Goal: Task Accomplishment & Management: Manage account settings

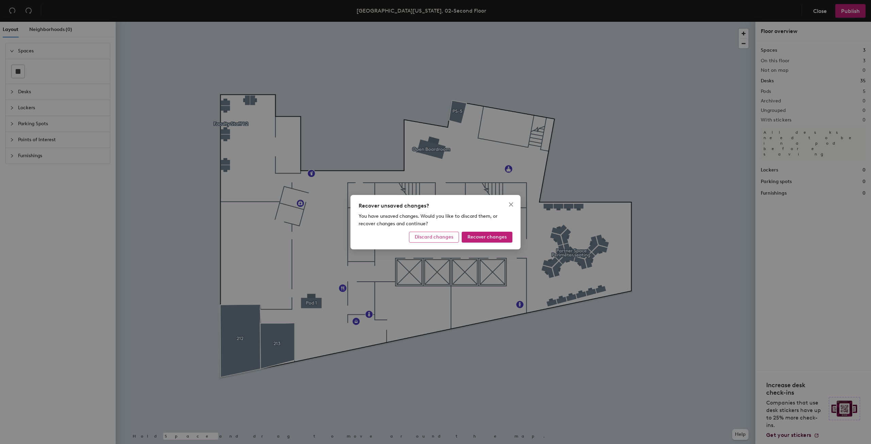
click at [442, 239] on span "Discard changes" at bounding box center [434, 237] width 38 height 6
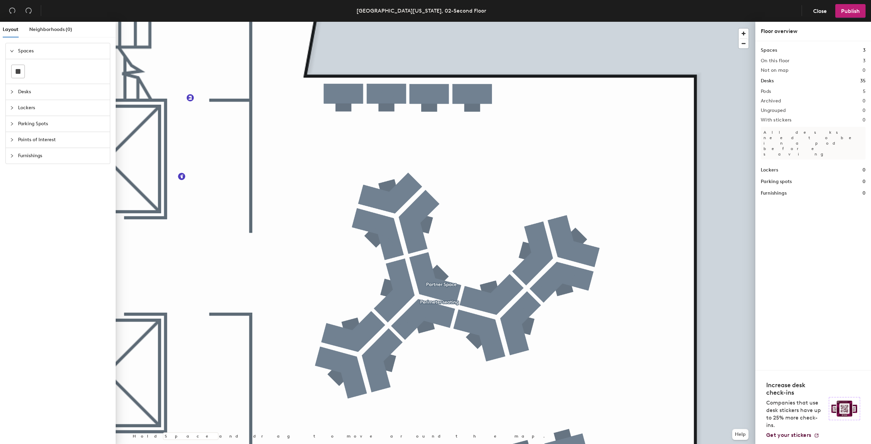
click at [446, 22] on div at bounding box center [436, 22] width 640 height 0
click at [27, 88] on span "Desks" at bounding box center [62, 92] width 88 height 16
click at [439, 22] on div at bounding box center [436, 22] width 640 height 0
click at [786, 58] on div "Spaces 3 On this floor 3 Not on map 0 Desks 35 Pods 5 Archived 0 Ungrouped 0 Wi…" at bounding box center [813, 122] width 105 height 150
click at [783, 61] on h2 "On this floor" at bounding box center [775, 60] width 29 height 5
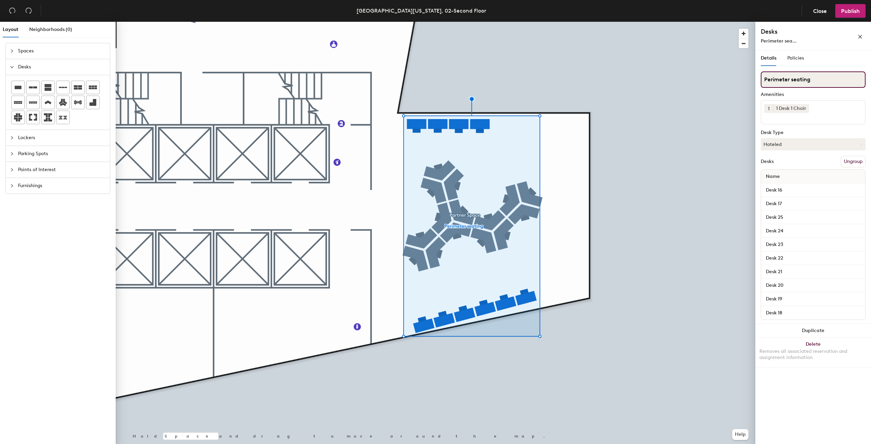
click at [750, 90] on div "Layout Neighborhoods (0) Spaces Desks Lockers Parking Spots Points of Interest …" at bounding box center [435, 234] width 871 height 425
click at [816, 42] on div "Perimeter sea..." at bounding box center [798, 40] width 75 height 7
click at [848, 15] on button "Publish" at bounding box center [850, 11] width 30 height 14
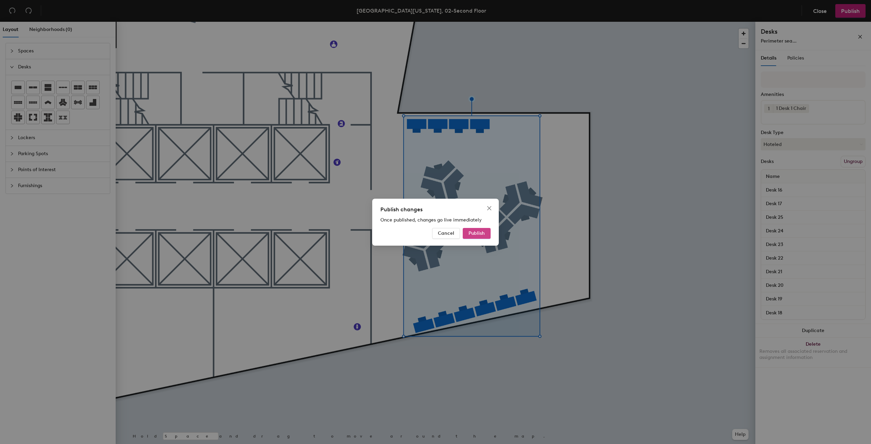
click at [475, 235] on span "Publish" at bounding box center [477, 233] width 16 height 6
